Goal: Check status

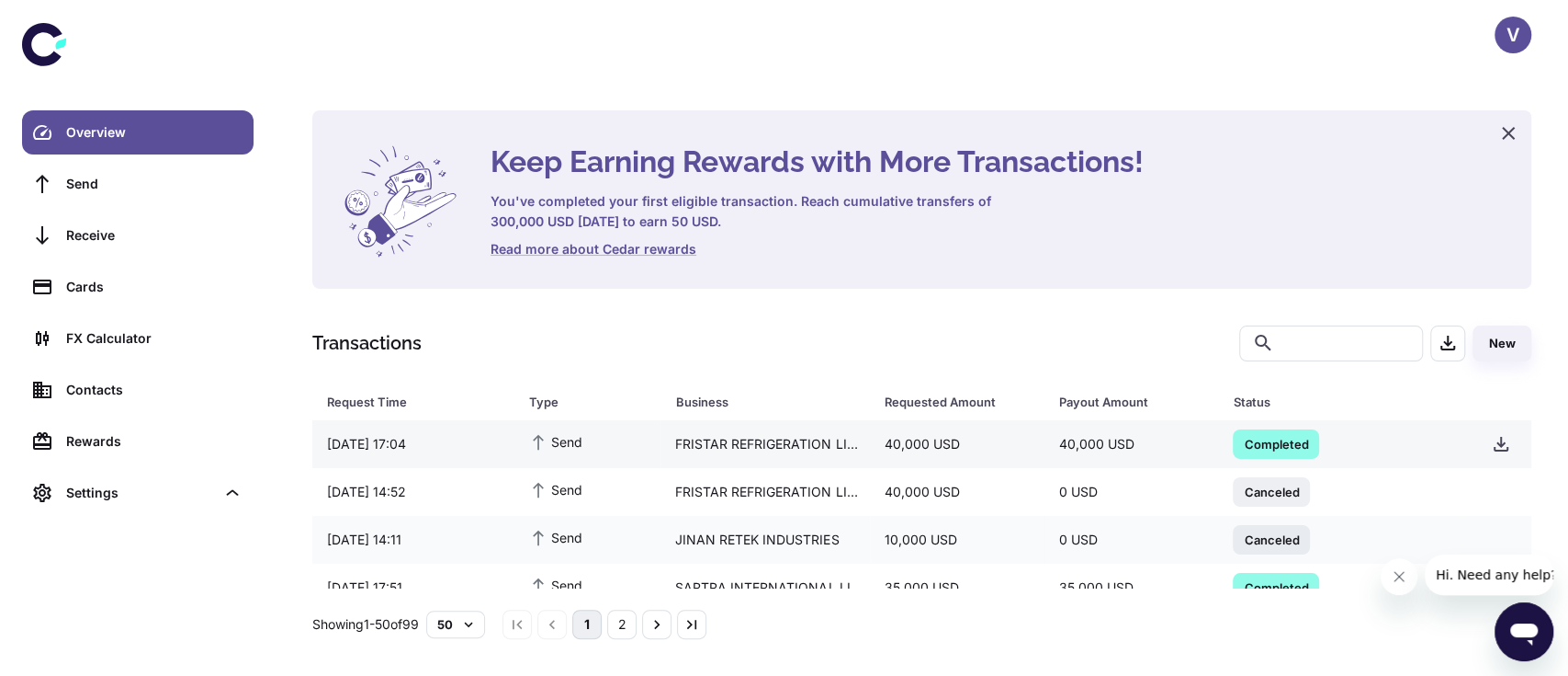
click at [1266, 426] on span "Completed" at bounding box center [1276, 443] width 87 height 18
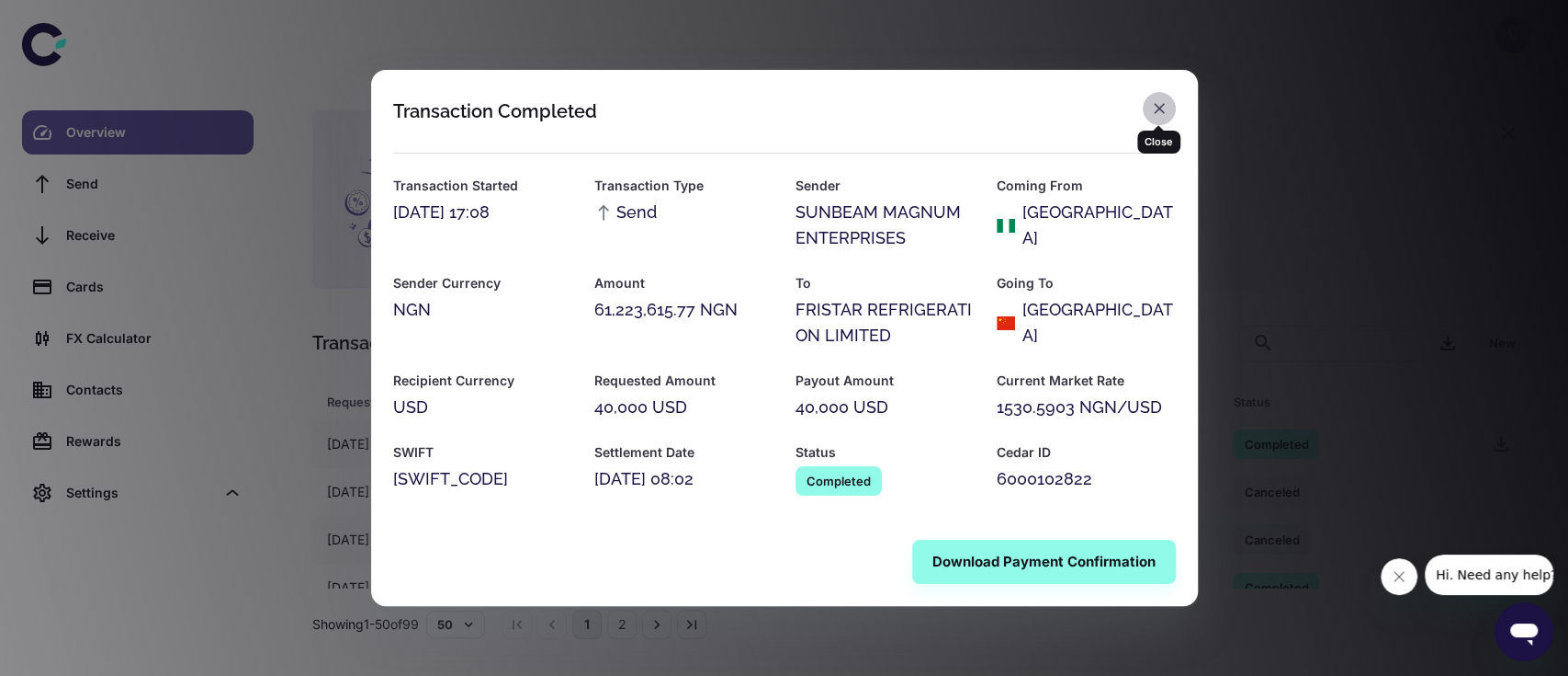
click at [1160, 108] on icon "button" at bounding box center [1159, 108] width 18 height 18
